Goal: Book appointment/travel/reservation

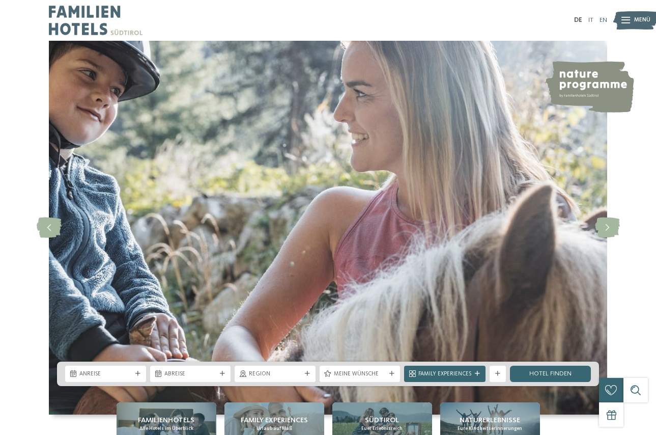
click at [606, 19] on link "EN" at bounding box center [604, 20] width 8 height 7
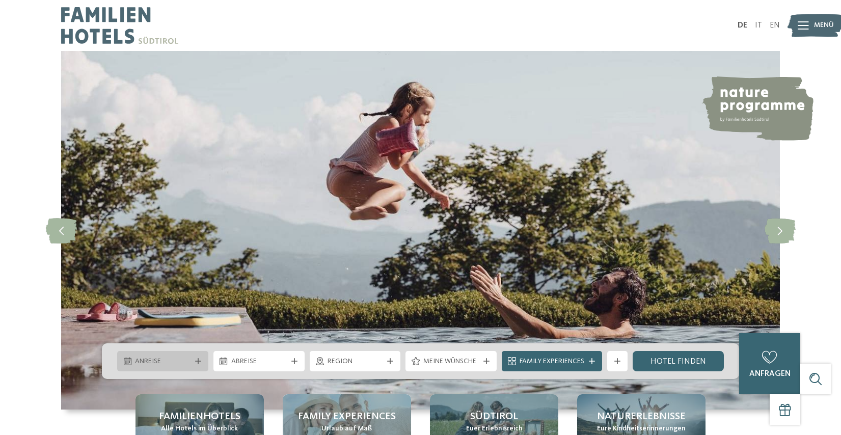
click at [195, 360] on icon at bounding box center [198, 361] width 6 height 6
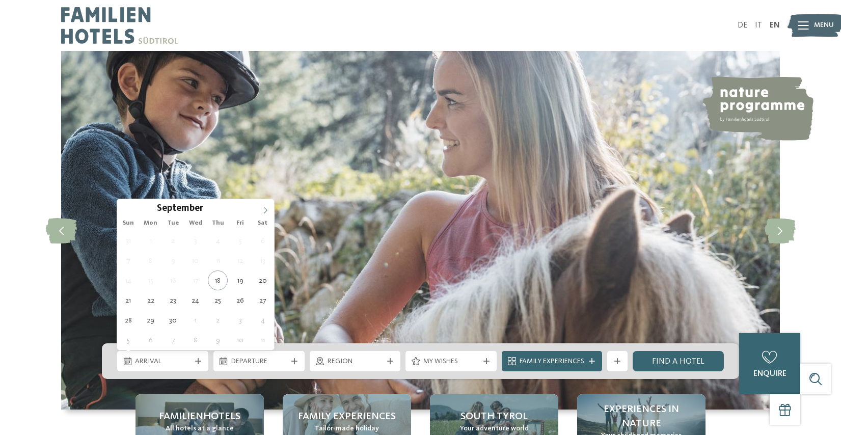
click at [264, 211] on icon at bounding box center [265, 210] width 7 height 7
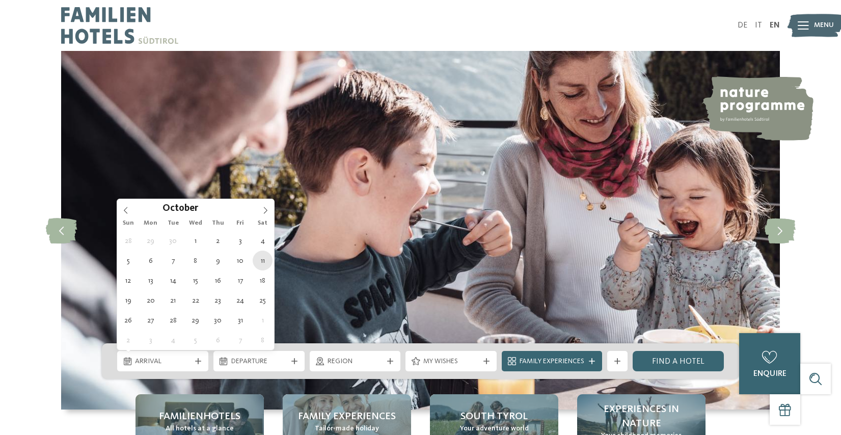
type div "11.10.2025"
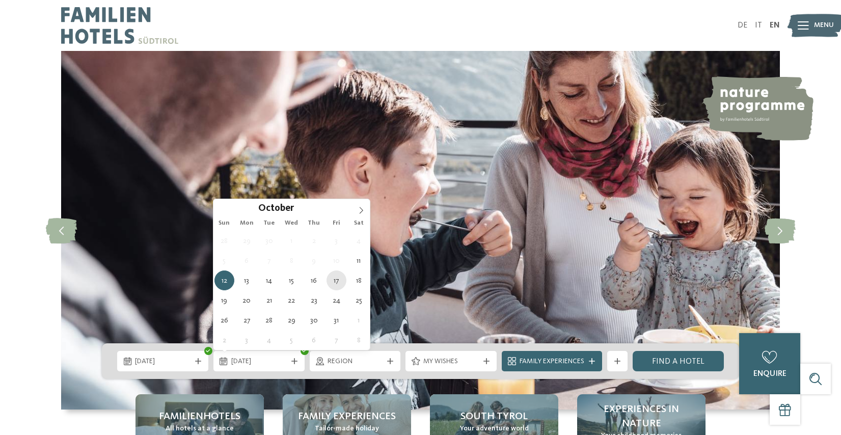
type div "17.10.2025"
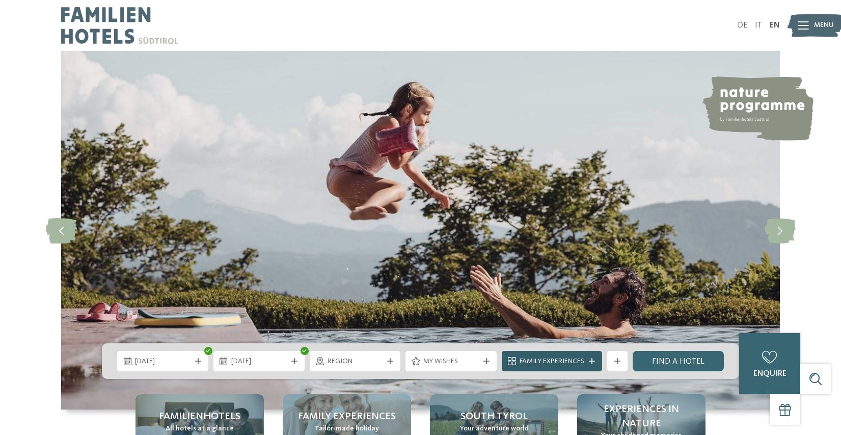
click at [552, 366] on span "Family Experiences" at bounding box center [551, 361] width 65 height 10
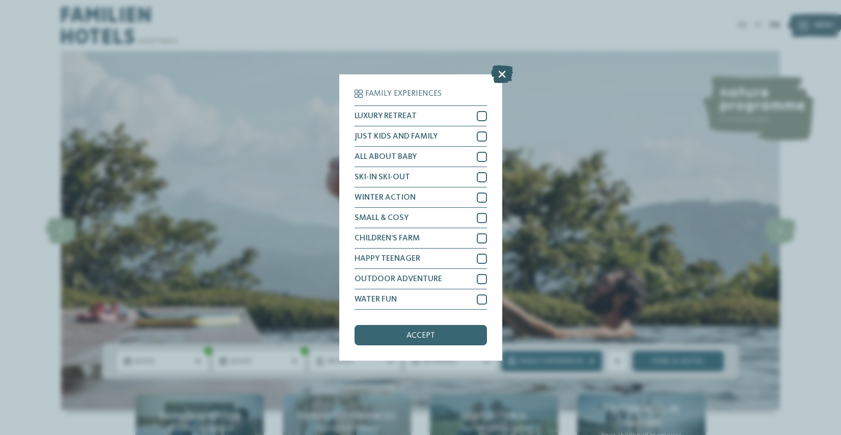
click at [499, 71] on icon at bounding box center [502, 74] width 22 height 18
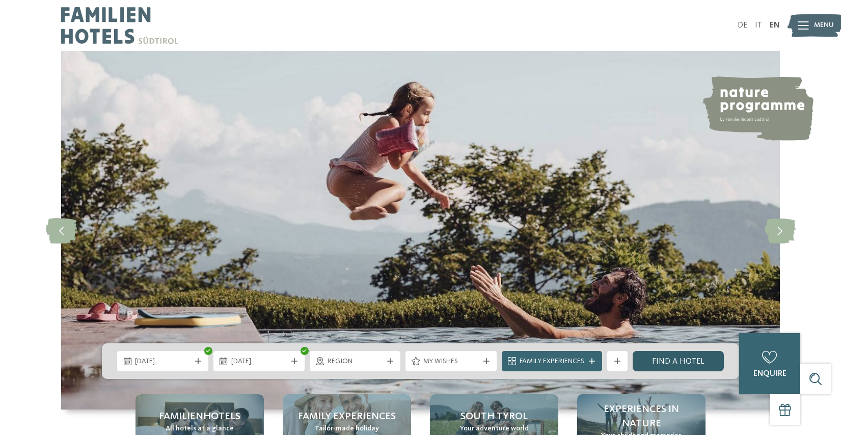
click at [669, 363] on link "Find a hotel" at bounding box center [677, 361] width 91 height 20
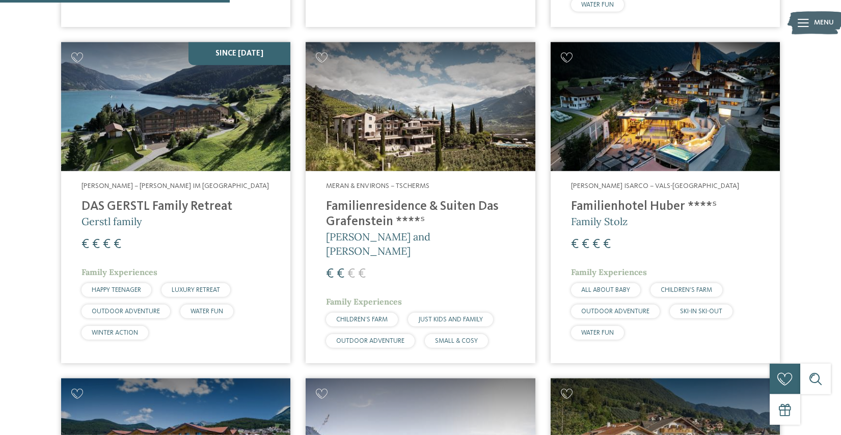
scroll to position [698, 0]
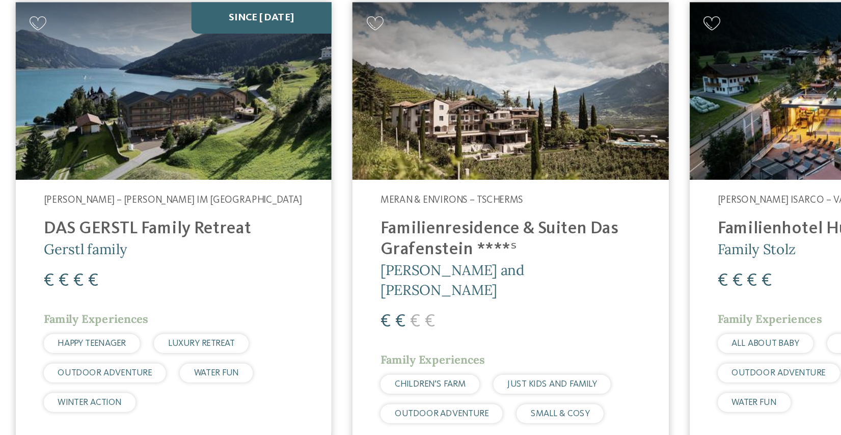
click at [162, 199] on h4 "DAS GERSTL Family Retreat" at bounding box center [175, 206] width 188 height 15
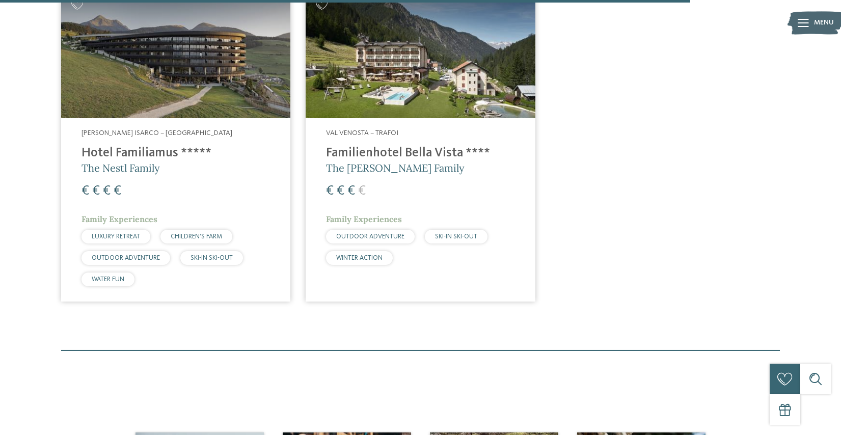
scroll to position [2112, 0]
